Goal: Use online tool/utility: Use online tool/utility

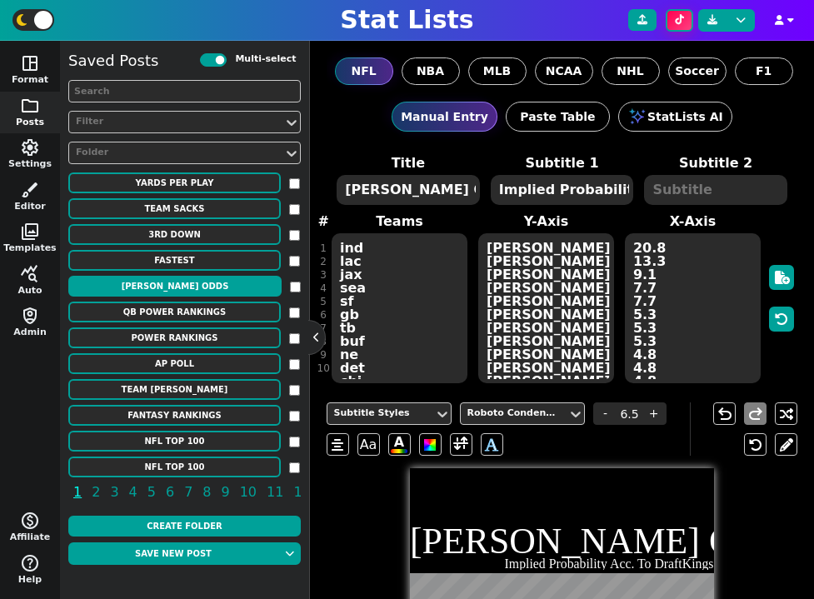
scroll to position [67, 0]
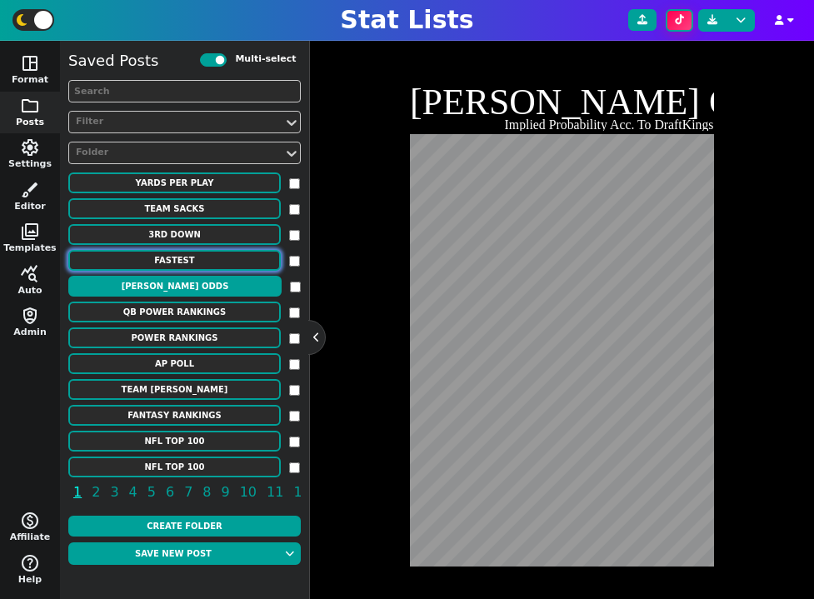
click at [194, 258] on button "FASTEST" at bounding box center [174, 260] width 212 height 21
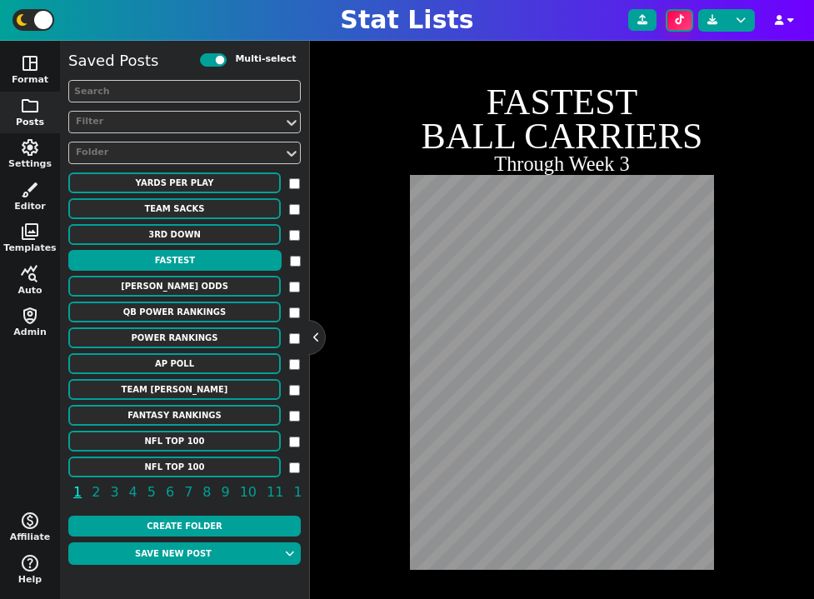
click at [356, 517] on div "Subtitle Styles Roboto Bold - 18 + Aa A A undo redo FASTEST BALL CARRIERS Throu…" at bounding box center [563, 260] width 472 height 619
click at [202, 241] on button "3rd Down" at bounding box center [174, 234] width 212 height 21
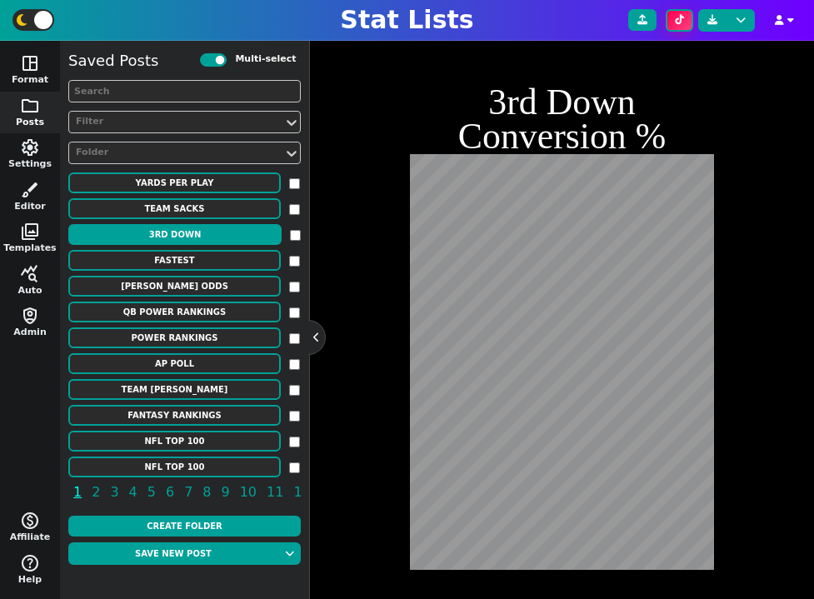
click at [367, 394] on div "Subtitle Styles Roboto Bold - 18 + Aa A A undo redo 3rd Down Conversion %" at bounding box center [563, 260] width 472 height 619
click at [360, 472] on div "Subtitle Styles Roboto Bold - 18 + Aa A A undo redo 3rd Down Conversion %" at bounding box center [563, 260] width 472 height 619
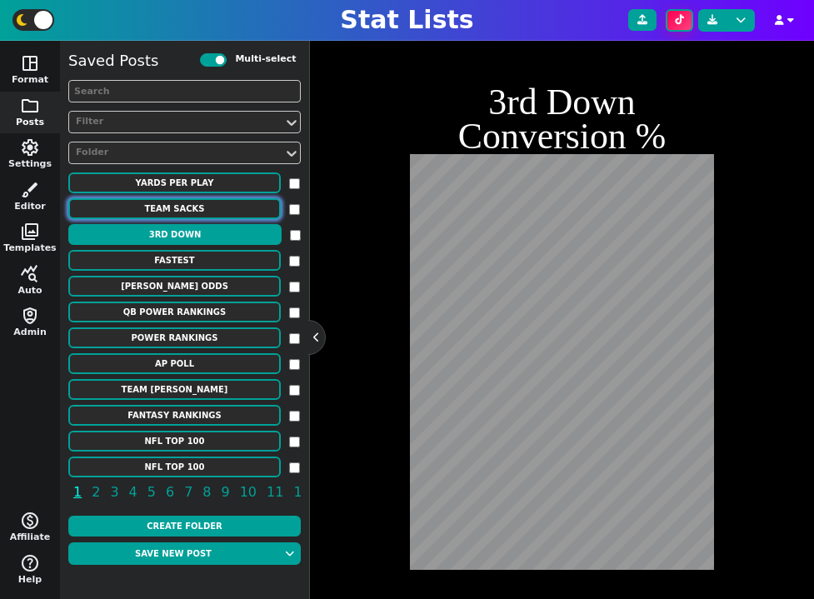
click at [186, 213] on button "Team Sacks" at bounding box center [174, 208] width 212 height 21
type input "10"
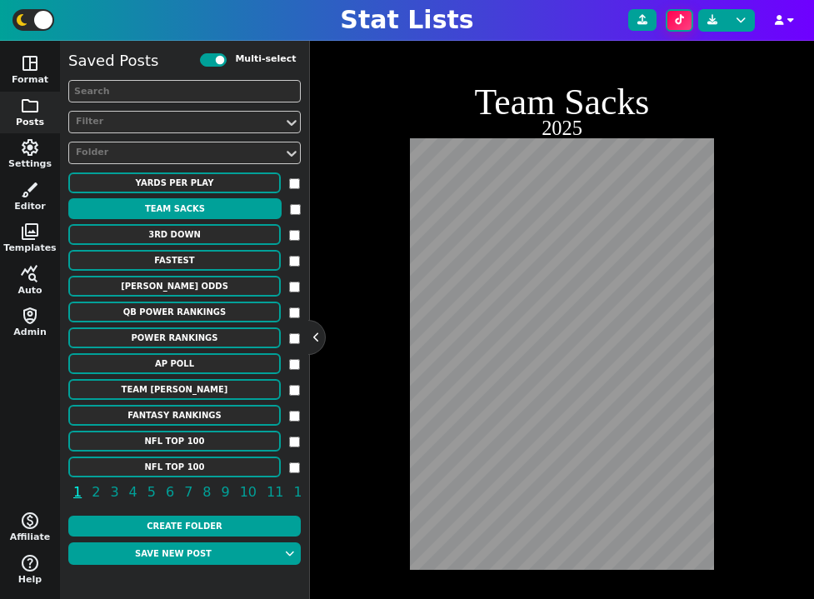
click at [346, 454] on div "Subtitle Styles Roboto Condensed - 10 + Aa A A undo redo Team Sacks 2025" at bounding box center [563, 260] width 472 height 619
click at [343, 525] on div "Subtitle Styles Roboto Condensed - 10 + Aa A A undo redo Team Sacks 2025" at bounding box center [563, 260] width 472 height 619
click at [351, 524] on div "Subtitle Styles Roboto Condensed - 10 + Aa A A undo redo Team Sacks 2025" at bounding box center [563, 260] width 472 height 619
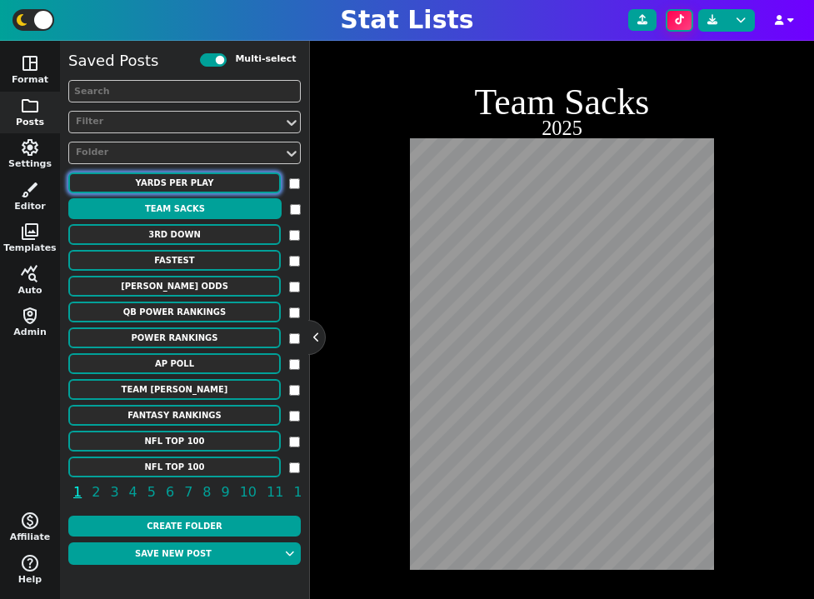
click at [217, 181] on button "Yards Per Play" at bounding box center [174, 182] width 212 height 21
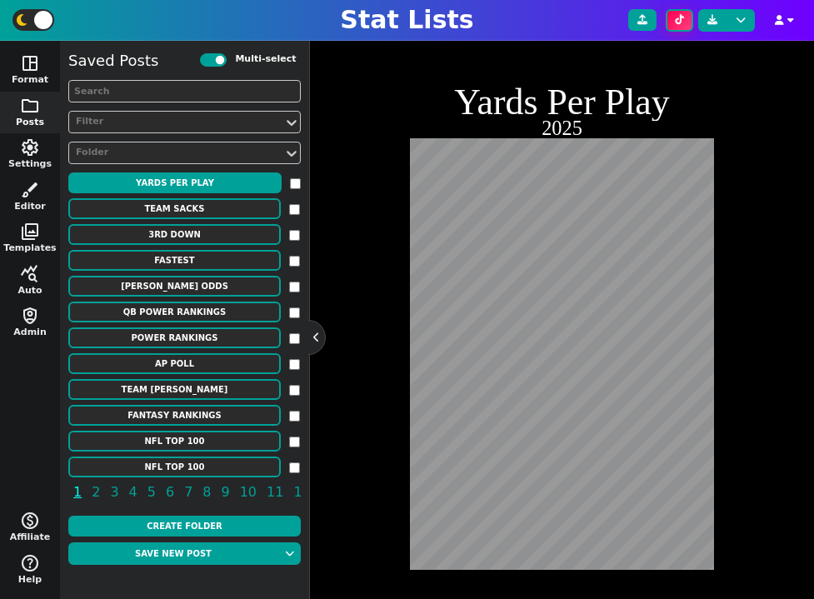
click at [366, 330] on div "Subtitle Styles Roboto Condensed - 10 + Aa A A undo redo Yards Per Play 2025" at bounding box center [563, 260] width 472 height 619
click at [350, 525] on div "Subtitle Styles Roboto Condensed - 10 + Aa A A undo redo Yards Per Play 2025" at bounding box center [563, 260] width 472 height 619
